Goal: Transaction & Acquisition: Purchase product/service

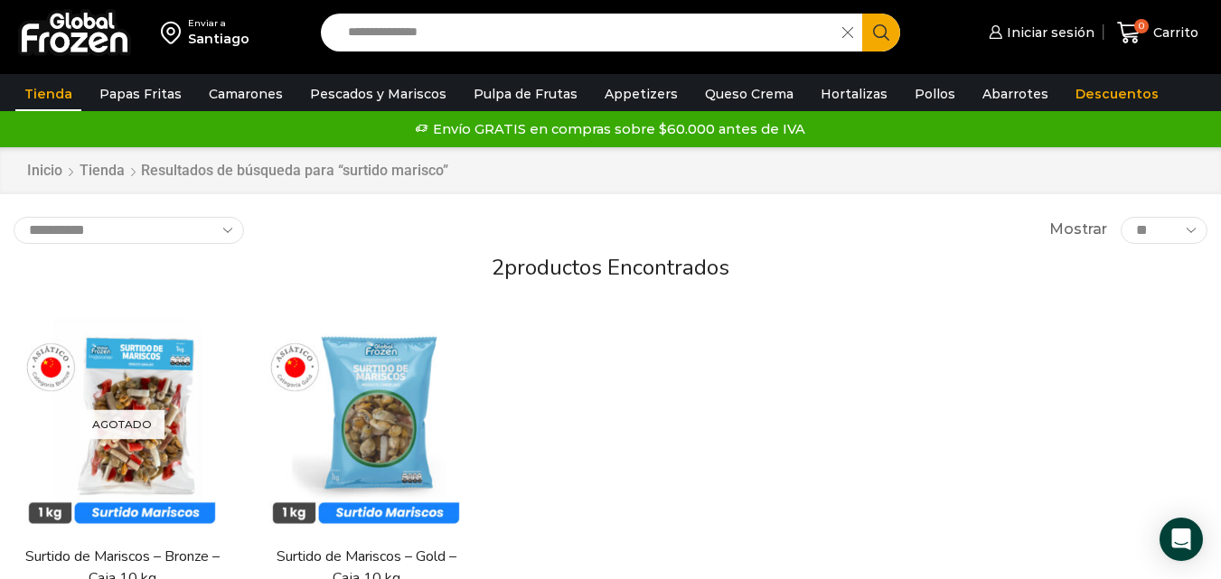
click at [544, 20] on input "**********" at bounding box center [586, 33] width 494 height 38
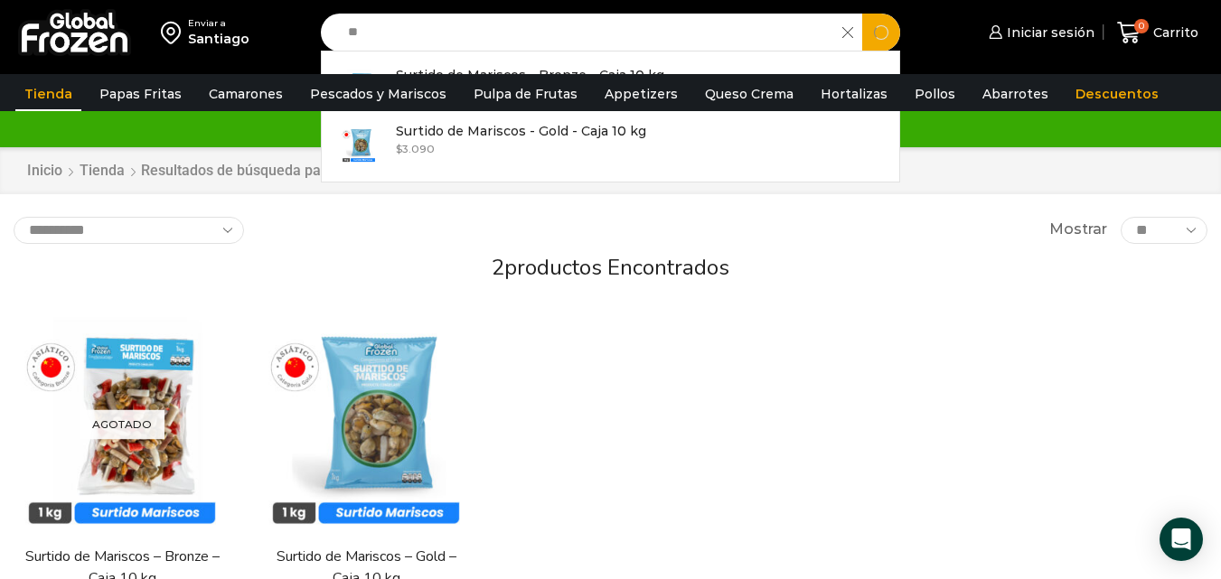
type input "*"
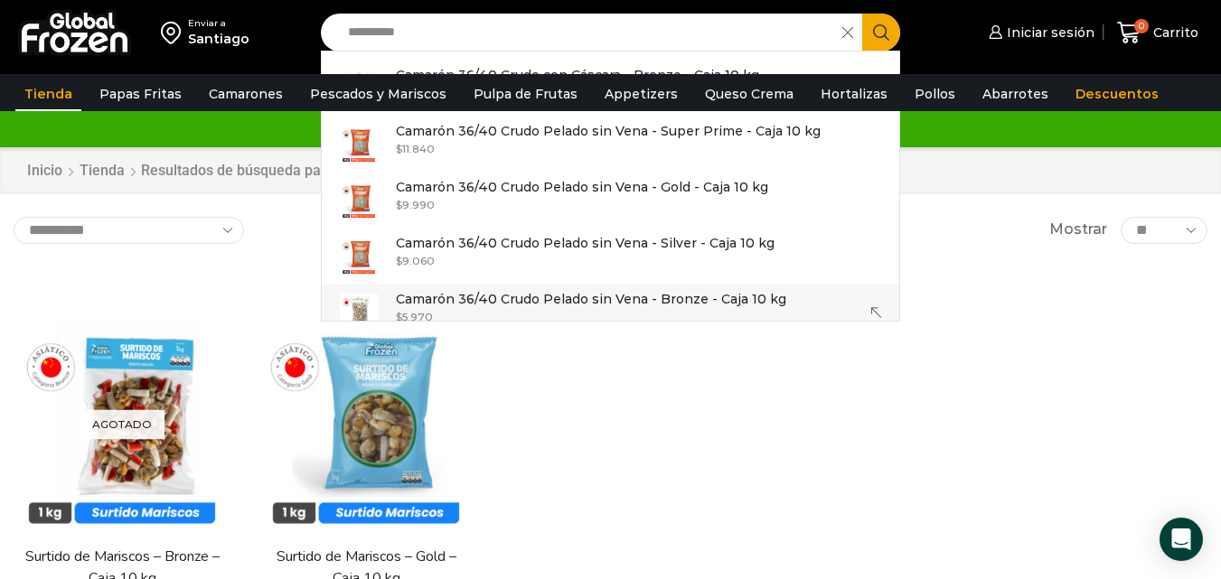
click at [615, 301] on p "Camarón 36/40 Crudo Pelado sin Vena - Bronze - Caja 10 kg" at bounding box center [591, 299] width 390 height 20
type input "**********"
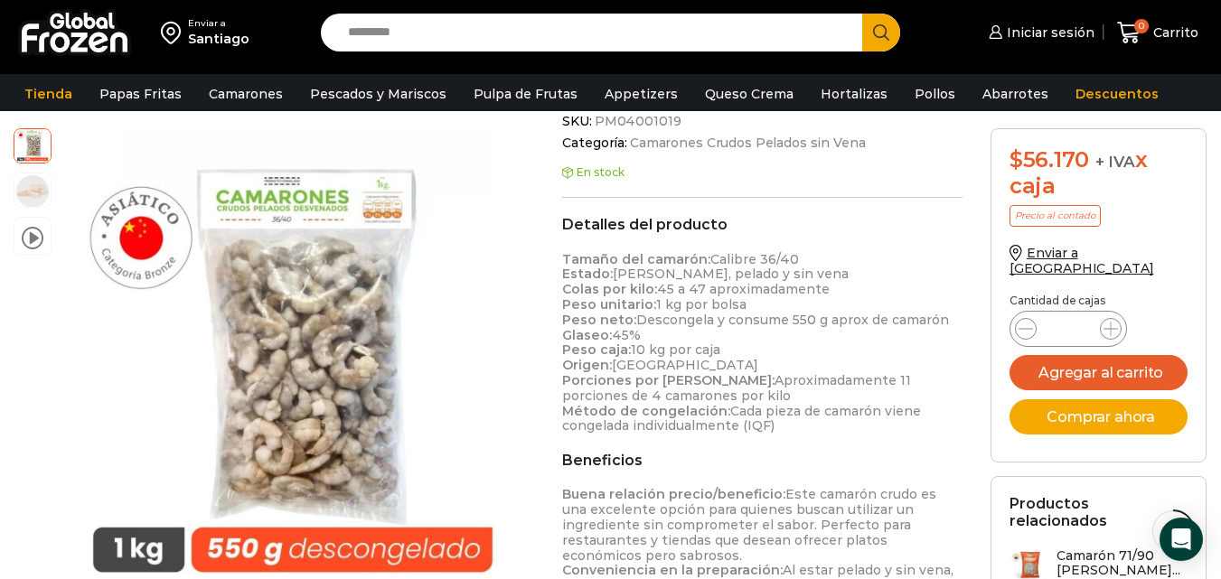
scroll to position [527, 0]
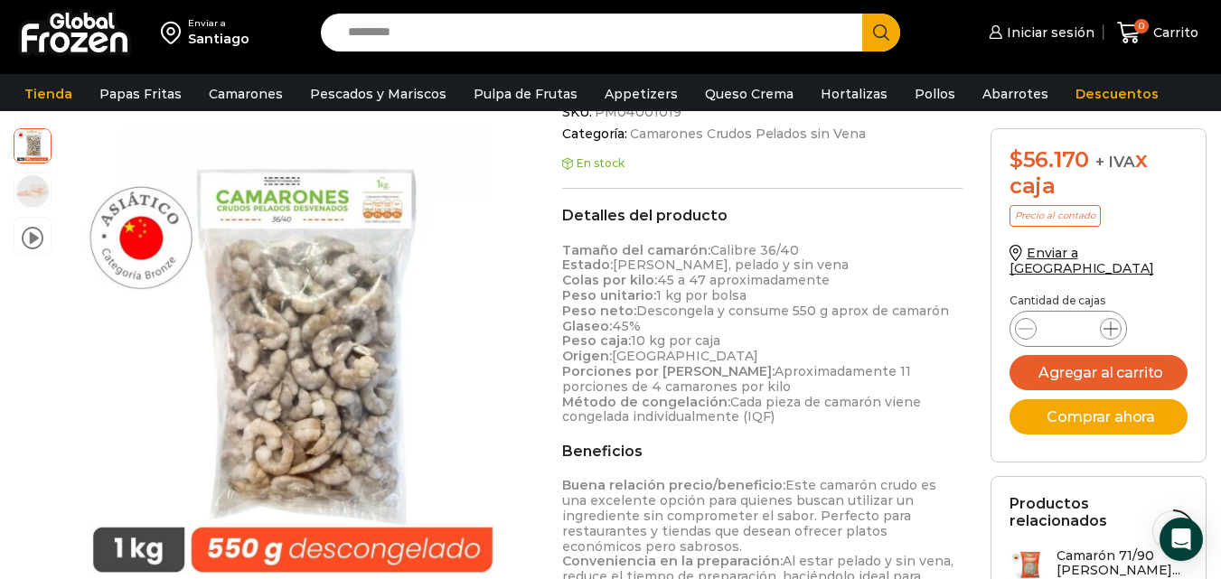
click at [1110, 322] on icon at bounding box center [1111, 329] width 14 height 14
click at [1038, 311] on div "Camarón 36/40 Crudo Pelado sin Vena - Bronze - Caja 10 kg cantidad *" at bounding box center [1069, 329] width 118 height 36
click at [1024, 322] on icon at bounding box center [1026, 329] width 14 height 14
type input "*"
click at [1078, 355] on button "Agregar al carrito" at bounding box center [1099, 372] width 179 height 35
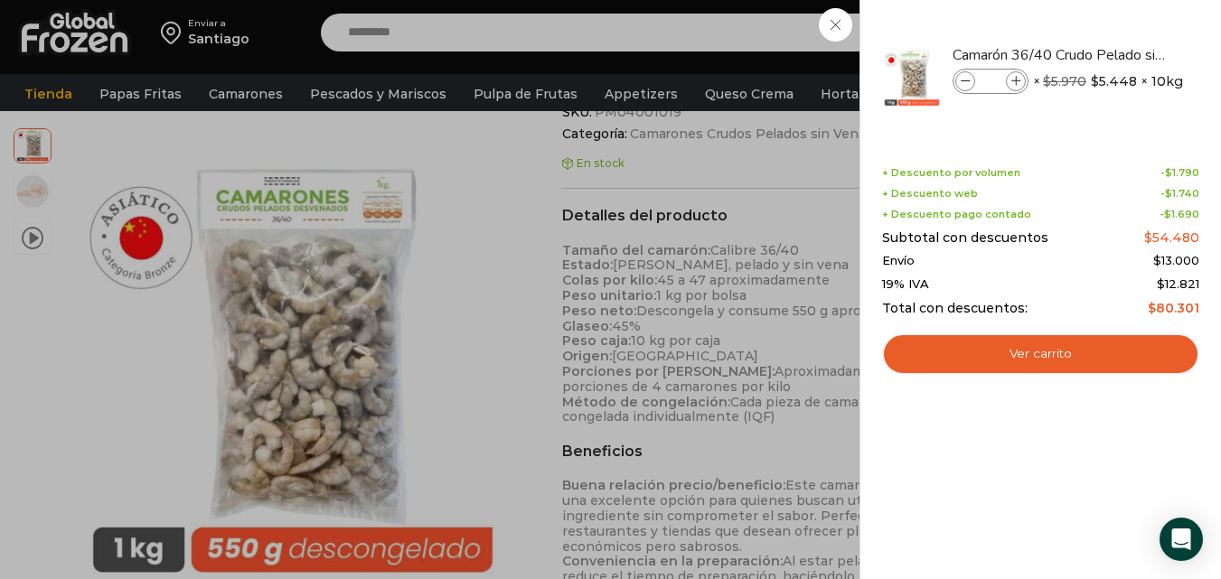
click at [1113, 32] on div "1 Carrito 1 1 Shopping Cart *" at bounding box center [1158, 33] width 90 height 42
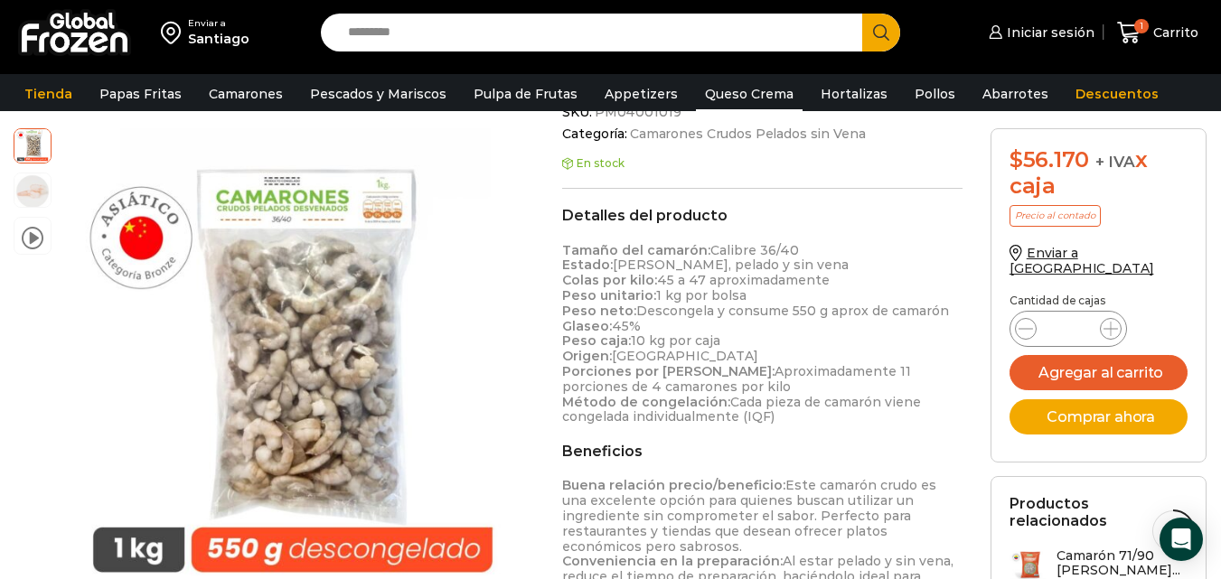
click at [696, 80] on link "Queso Crema" at bounding box center [749, 94] width 107 height 34
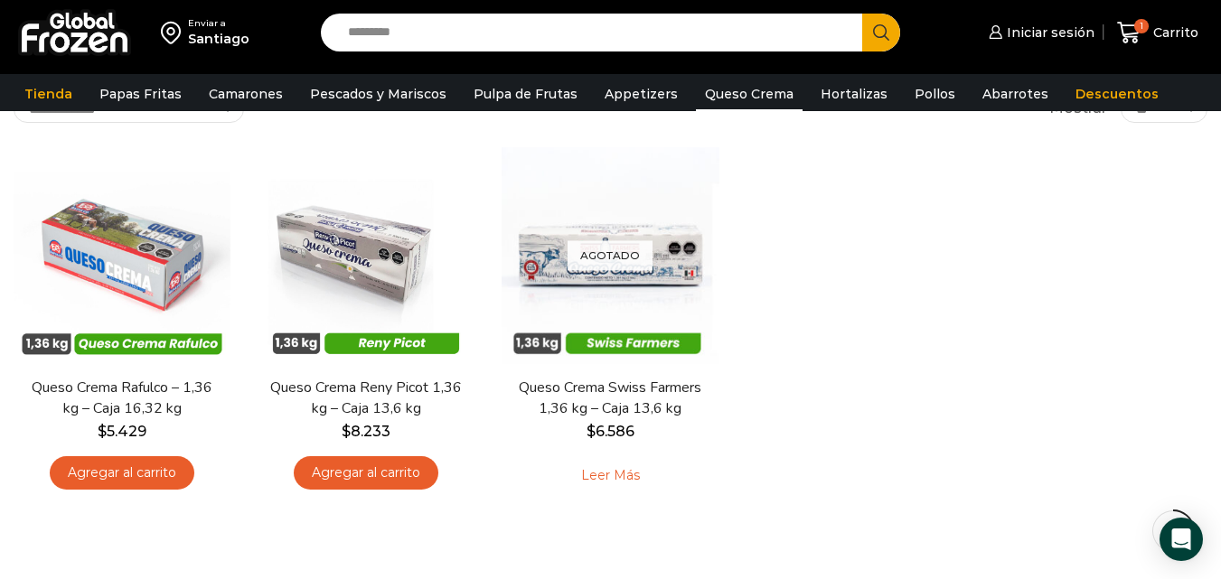
scroll to position [133, 0]
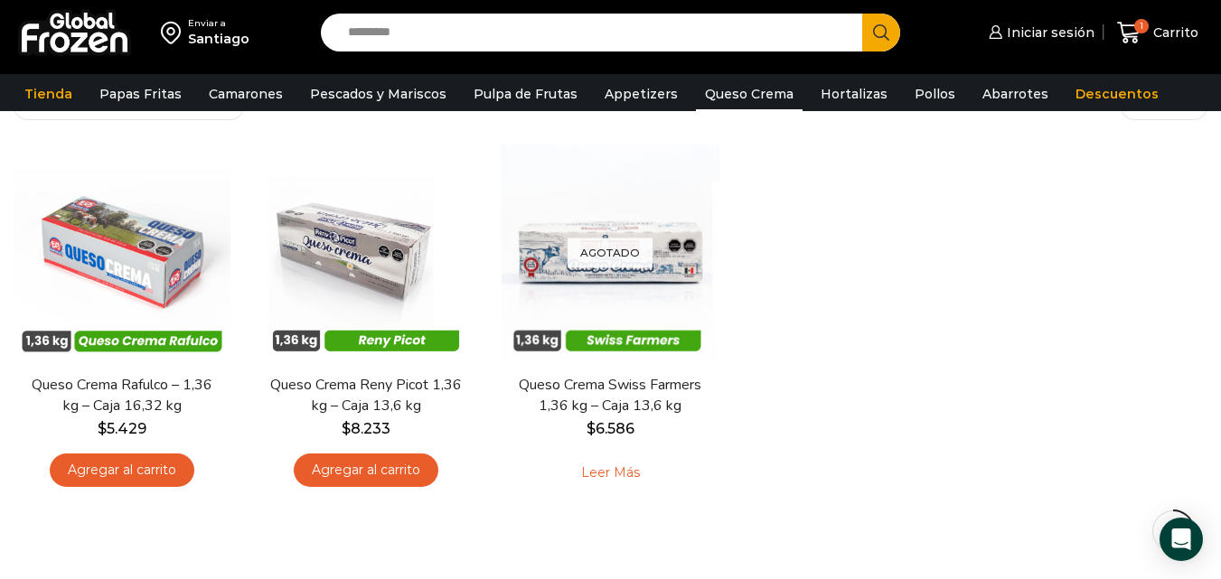
drag, startPoint x: 0, startPoint y: 0, endPoint x: 1234, endPoint y: 211, distance: 1251.6
click at [1220, 211] on html "WordPress WooCommerce Themes Enviar a Santiago Search input Search Iniciar sesi…" at bounding box center [610, 457] width 1221 height 1181
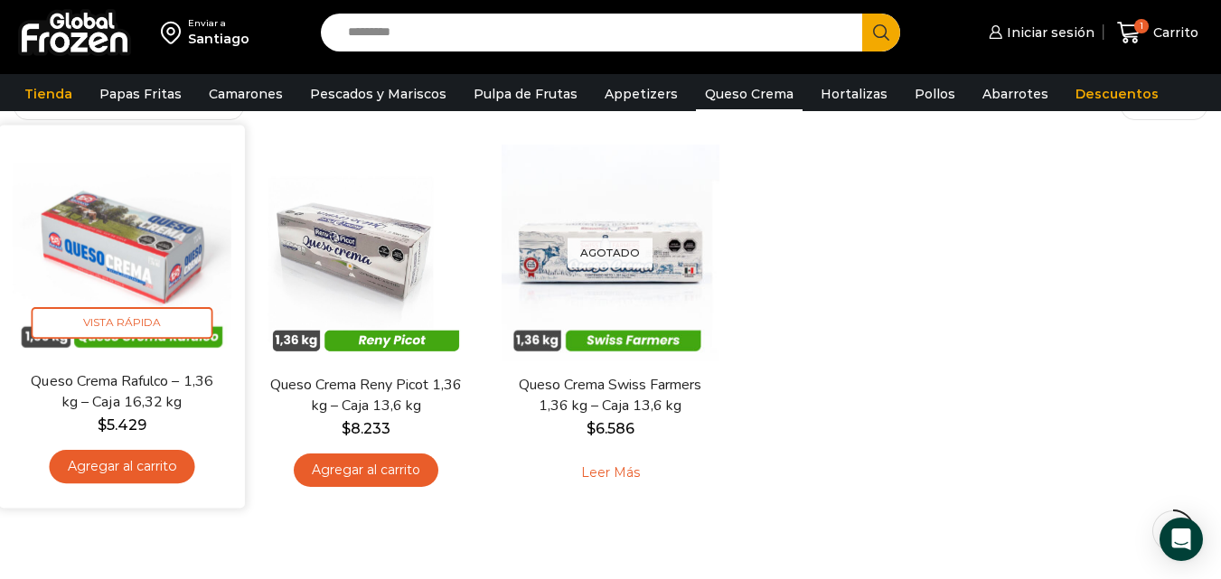
click at [133, 264] on img at bounding box center [122, 247] width 219 height 219
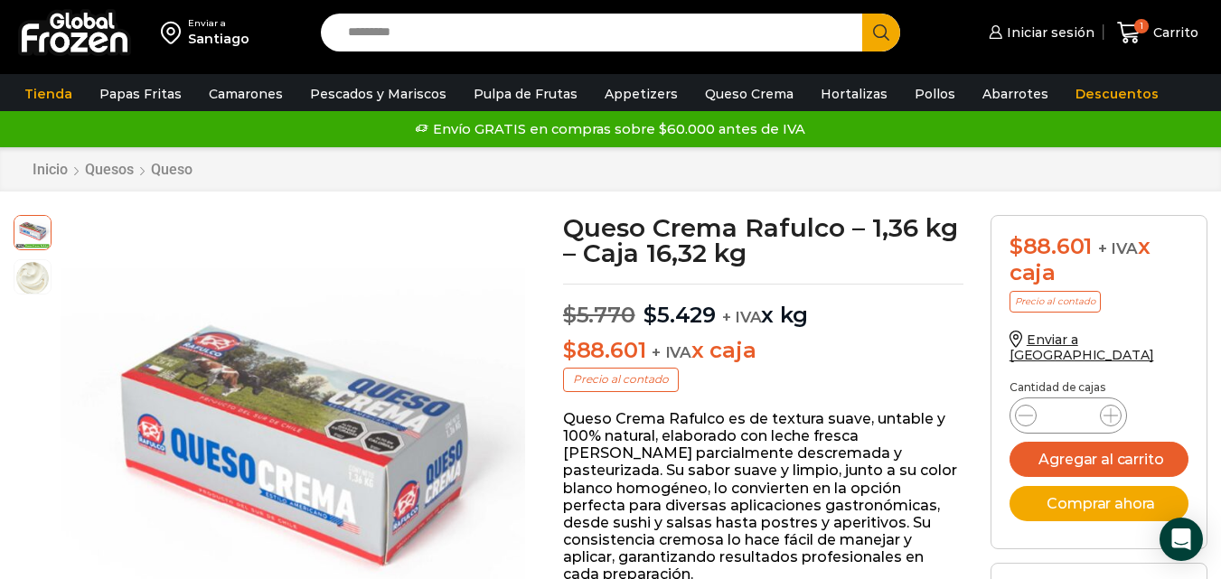
click at [544, 21] on input "Search input" at bounding box center [596, 33] width 514 height 38
type input "*****"
click at [862, 14] on button "Search" at bounding box center [881, 33] width 38 height 38
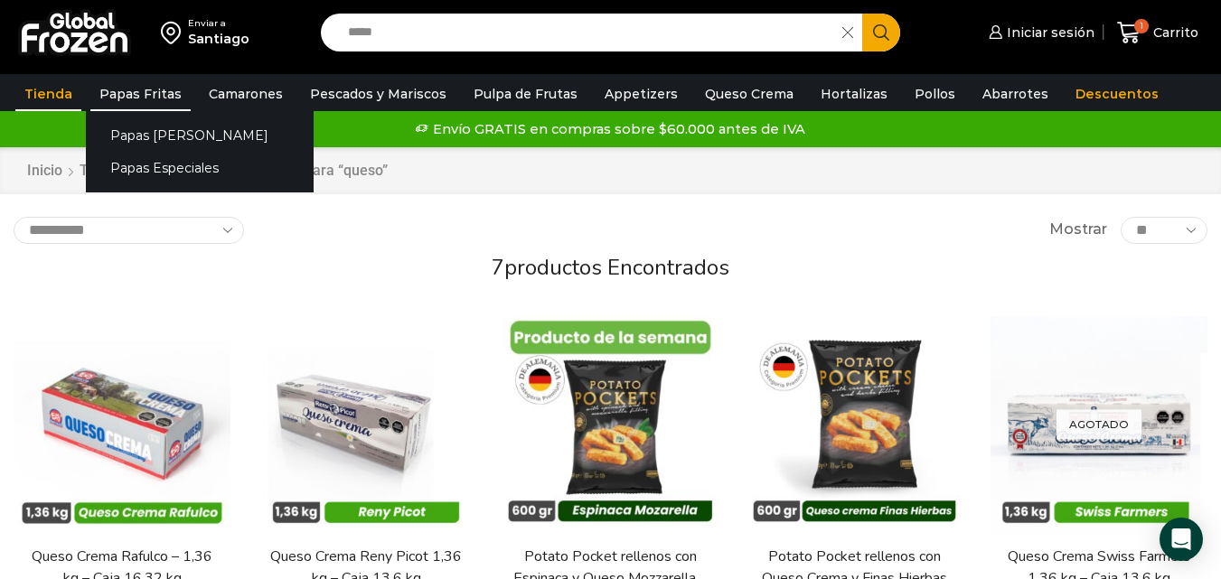
click at [142, 77] on link "Papas Fritas" at bounding box center [140, 94] width 100 height 34
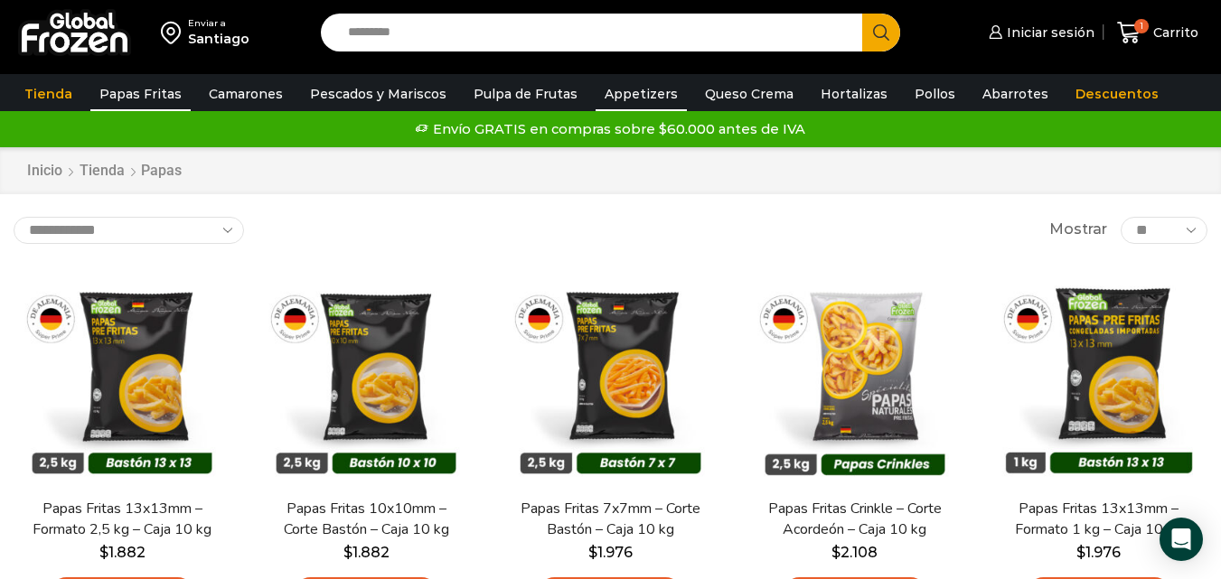
click at [620, 82] on link "Appetizers" at bounding box center [641, 94] width 91 height 34
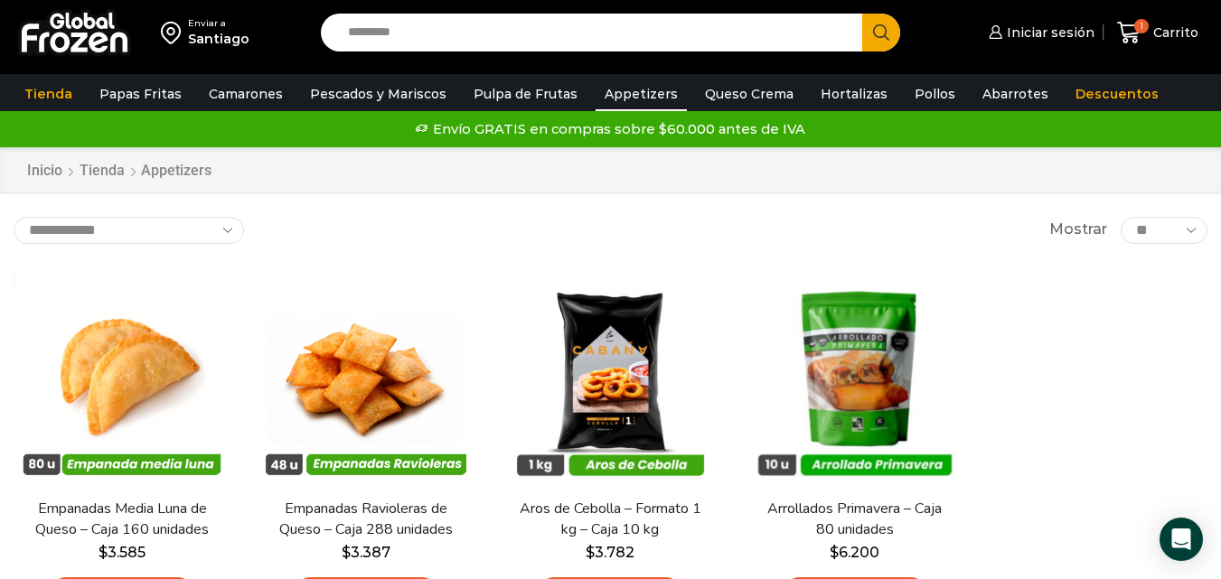
drag, startPoint x: 1234, startPoint y: 72, endPoint x: 1227, endPoint y: 28, distance: 44.9
click at [1220, 28] on html "WordPress WooCommerce Themes Enviar a Santiago Search input Search Iniciar sesi…" at bounding box center [610, 584] width 1221 height 1168
click at [738, 79] on link "Queso Crema" at bounding box center [749, 94] width 107 height 34
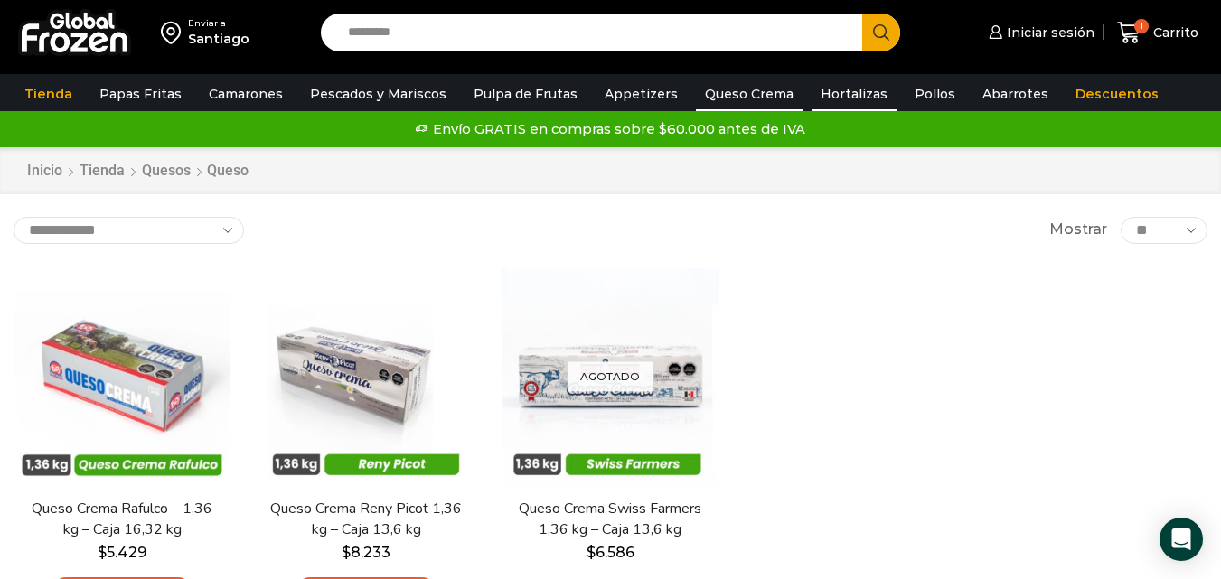
click at [821, 89] on link "Hortalizas" at bounding box center [854, 94] width 85 height 34
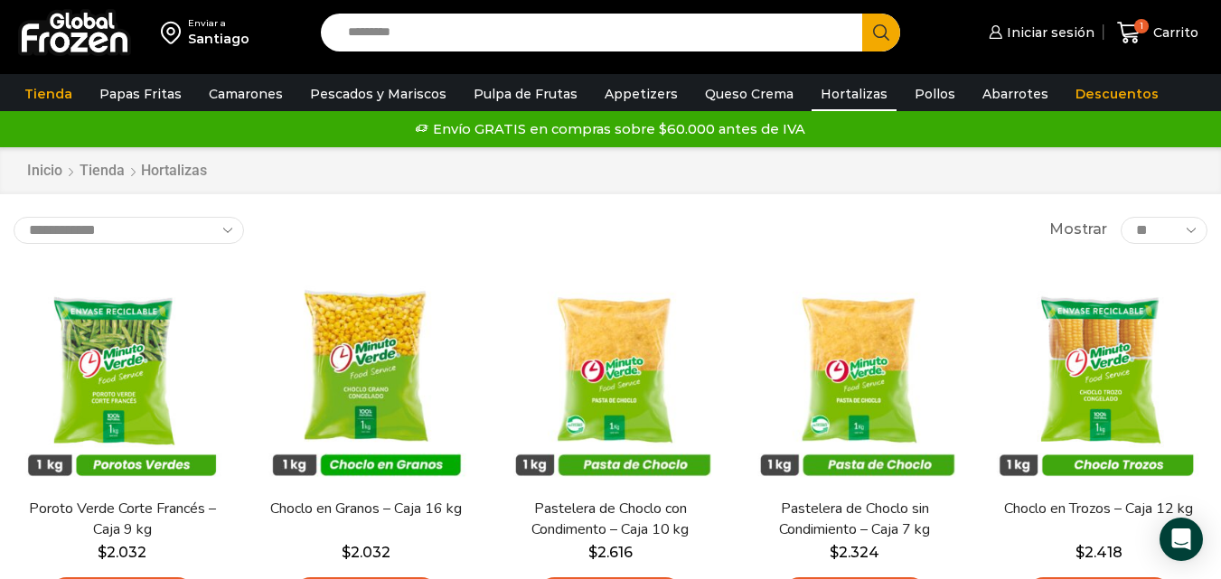
click at [1067, 86] on link "Descuentos" at bounding box center [1117, 94] width 101 height 34
